Goal: Navigation & Orientation: Find specific page/section

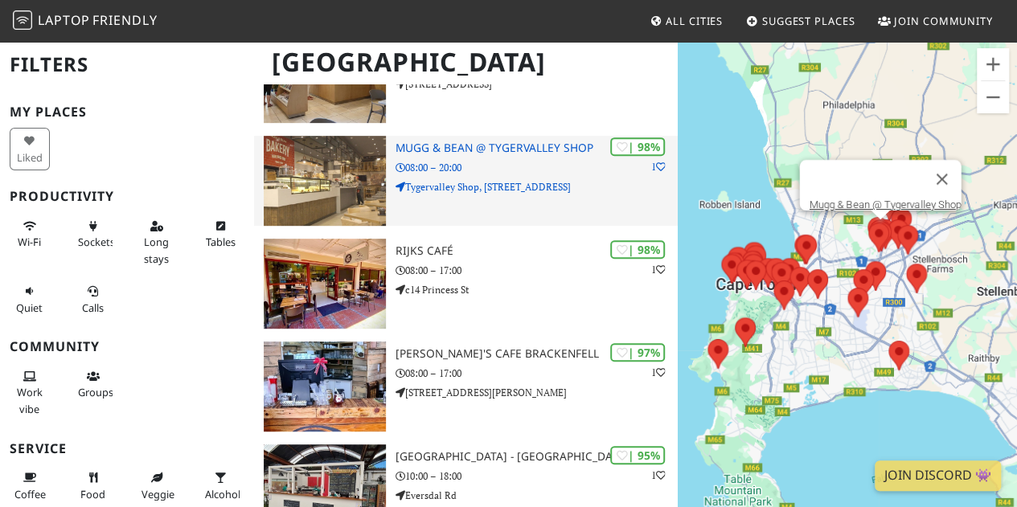
scroll to position [299, 0]
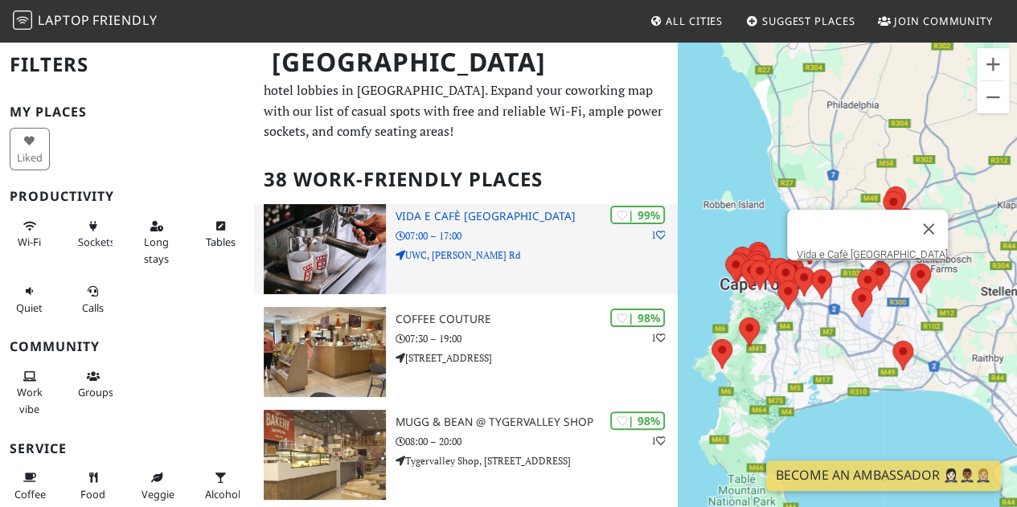
scroll to position [26, 0]
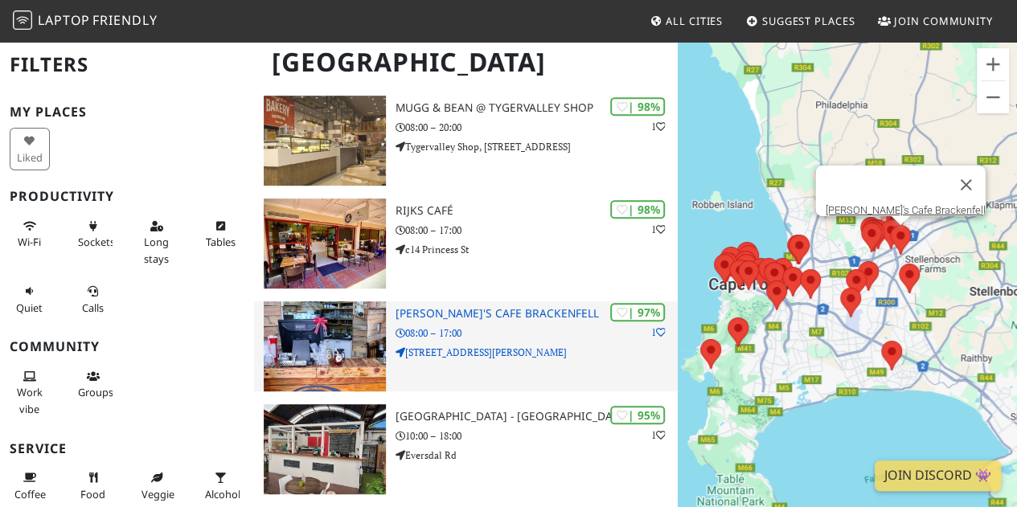
scroll to position [369, 0]
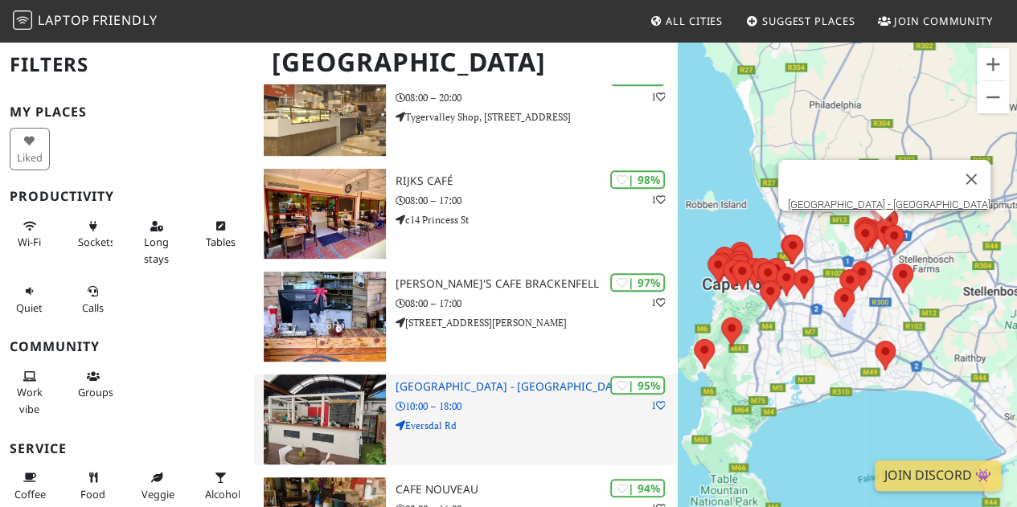
click at [412, 385] on h3 "[GEOGRAPHIC_DATA] - [GEOGRAPHIC_DATA]" at bounding box center [536, 387] width 282 height 14
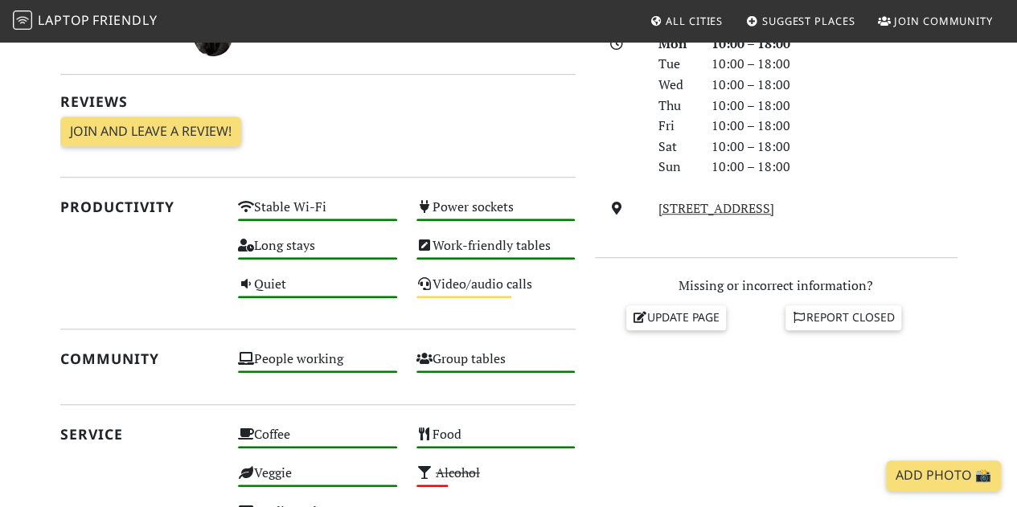
scroll to position [465, 0]
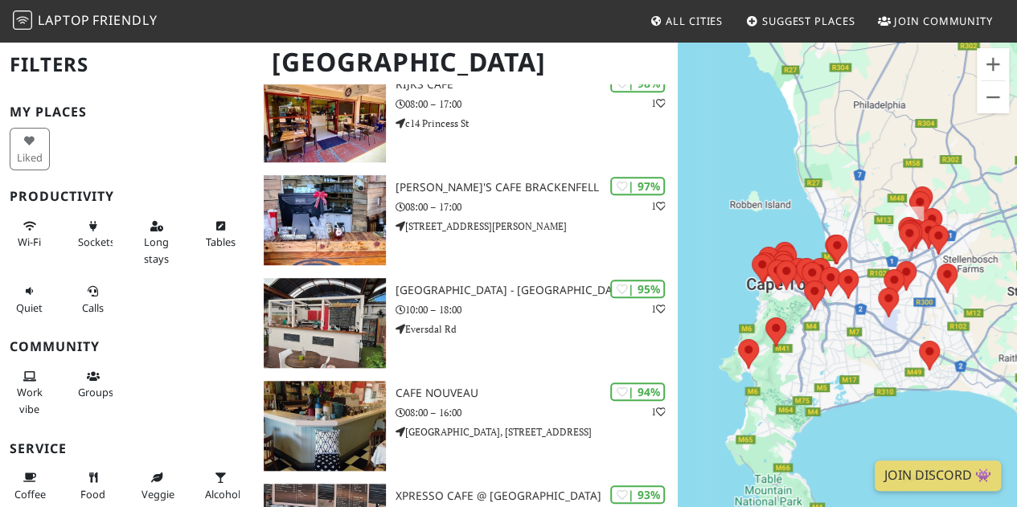
scroll to position [469, 0]
